Goal: Transaction & Acquisition: Purchase product/service

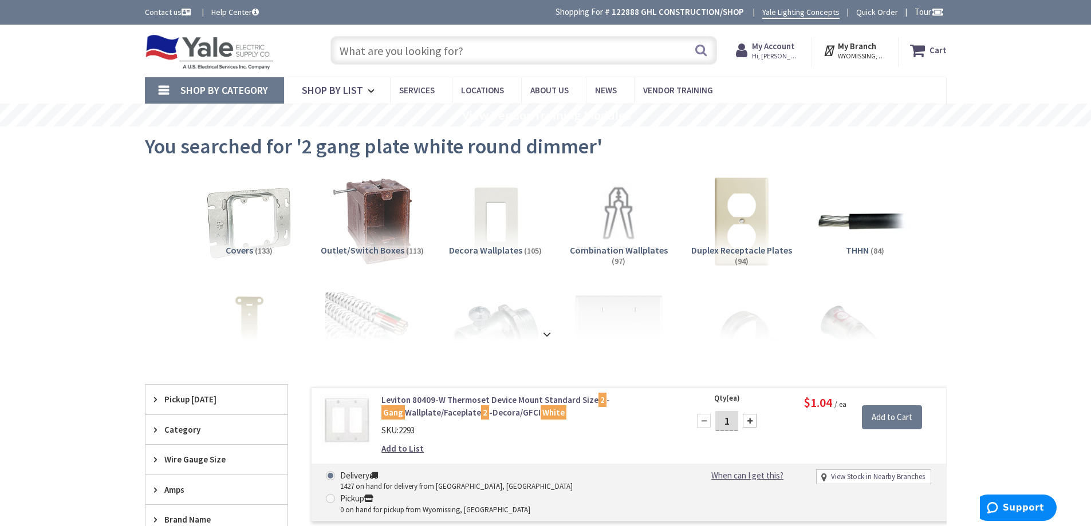
click at [400, 62] on input "text" at bounding box center [523, 50] width 386 height 29
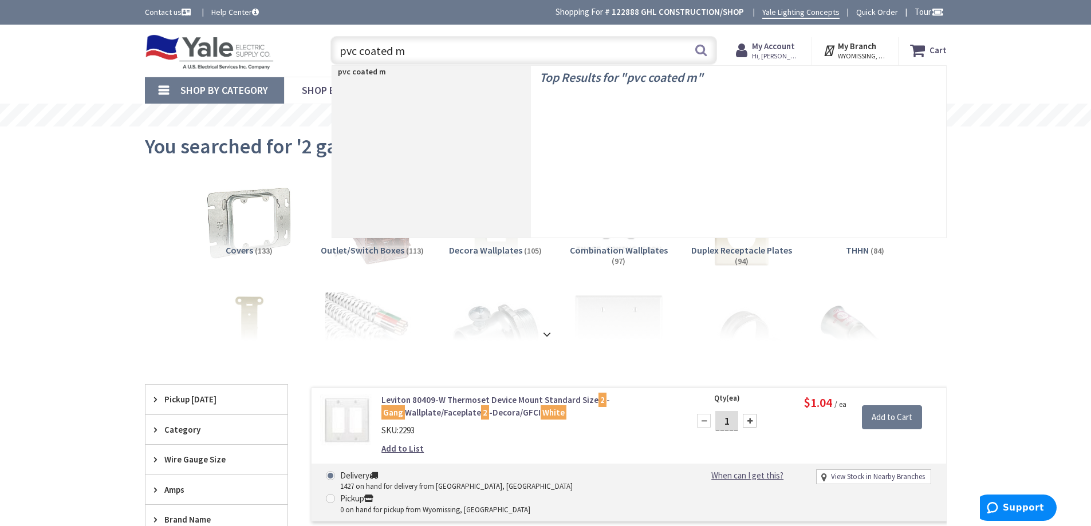
type input "pvc coated mc"
